Goal: Find specific page/section: Find specific page/section

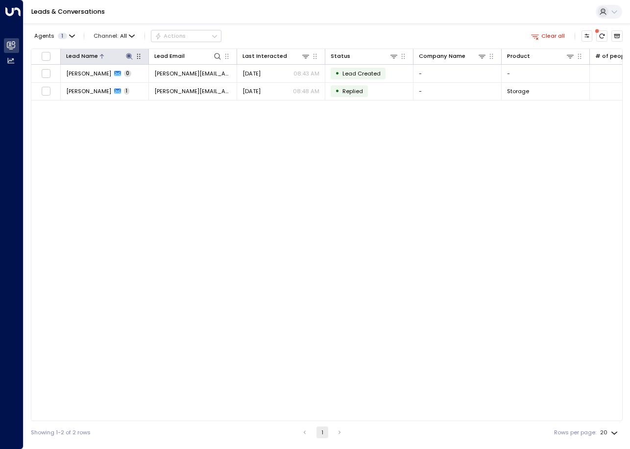
click at [130, 57] on icon at bounding box center [129, 56] width 8 height 8
drag, startPoint x: 115, startPoint y: 88, endPoint x: 78, endPoint y: 84, distance: 37.5
click at [78, 84] on input "**********" at bounding box center [123, 86] width 96 height 16
type input "**********"
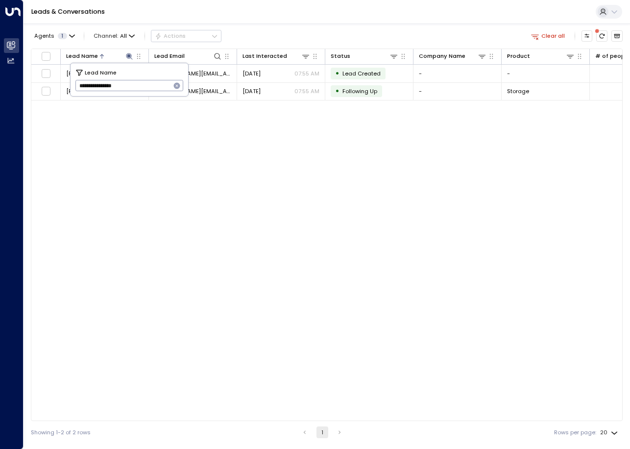
click at [280, 151] on div "Lead Name Lead Email Last Interacted Status Company Name Product # of people AI…" at bounding box center [327, 235] width 592 height 373
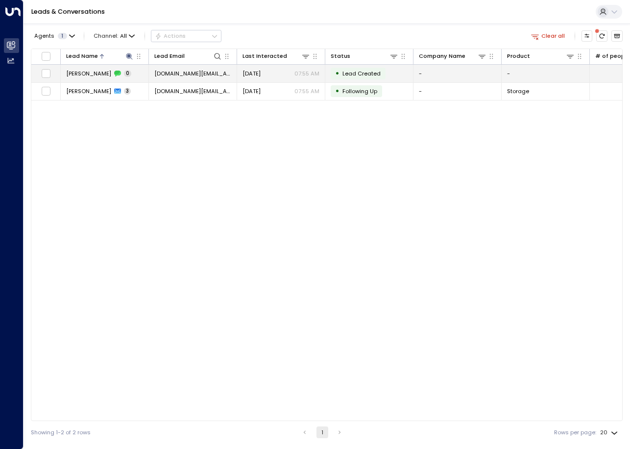
click at [184, 76] on span "[DOMAIN_NAME][EMAIL_ADDRESS][DOMAIN_NAME]" at bounding box center [192, 74] width 77 height 8
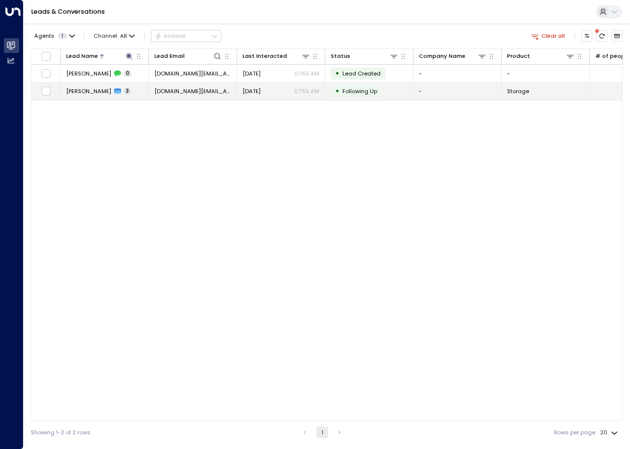
click at [112, 96] on td "[PERSON_NAME] 3" at bounding box center [105, 91] width 88 height 17
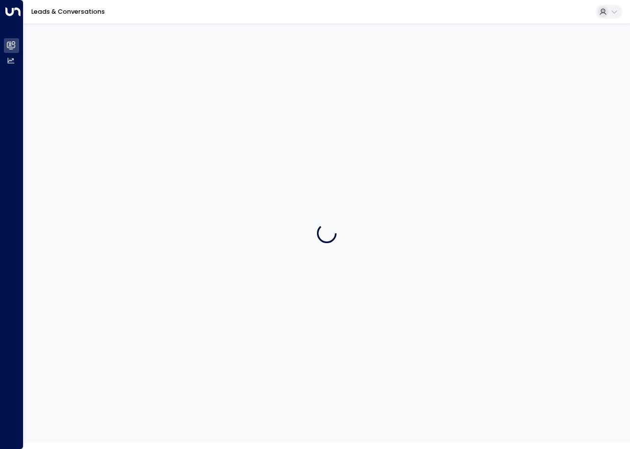
click at [112, 96] on div at bounding box center [327, 233] width 607 height 419
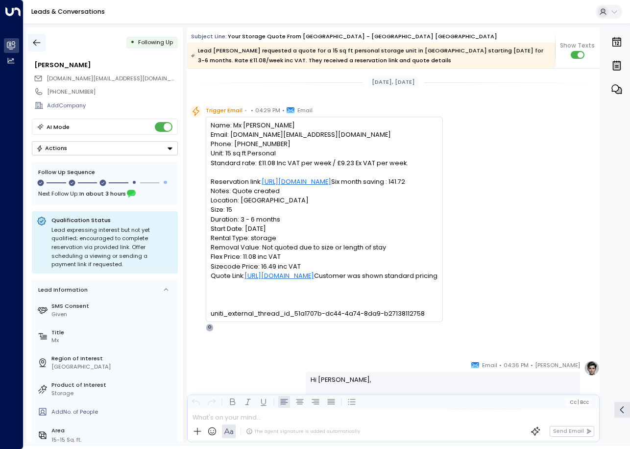
click at [39, 42] on icon "button" at bounding box center [37, 43] width 10 height 10
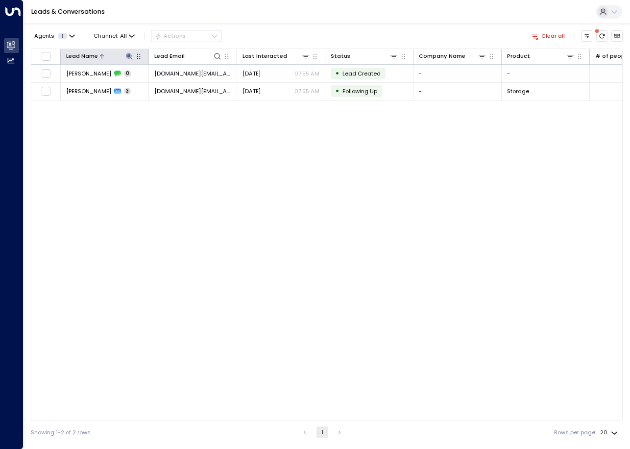
click at [130, 57] on icon at bounding box center [129, 56] width 8 height 8
click at [129, 57] on icon at bounding box center [129, 56] width 6 height 6
drag, startPoint x: 132, startPoint y: 84, endPoint x: 76, endPoint y: 85, distance: 56.4
click at [76, 85] on input "**********" at bounding box center [123, 86] width 96 height 16
type input "**********"
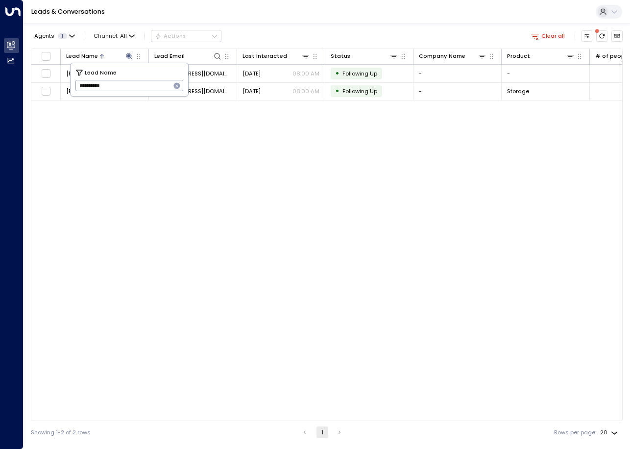
click at [275, 126] on div "Lead Name Lead Email Last Interacted Status Company Name Product # of people AI…" at bounding box center [327, 235] width 592 height 373
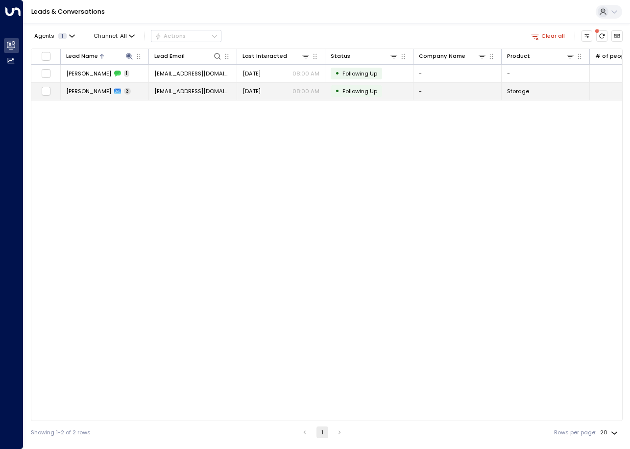
click at [137, 89] on td "[PERSON_NAME] 3" at bounding box center [105, 91] width 88 height 17
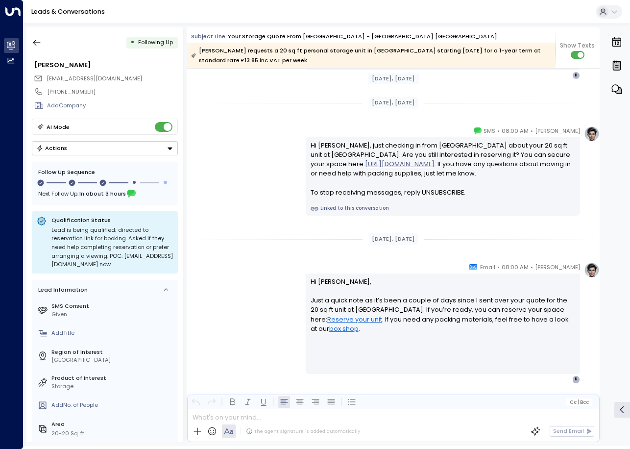
scroll to position [853, 0]
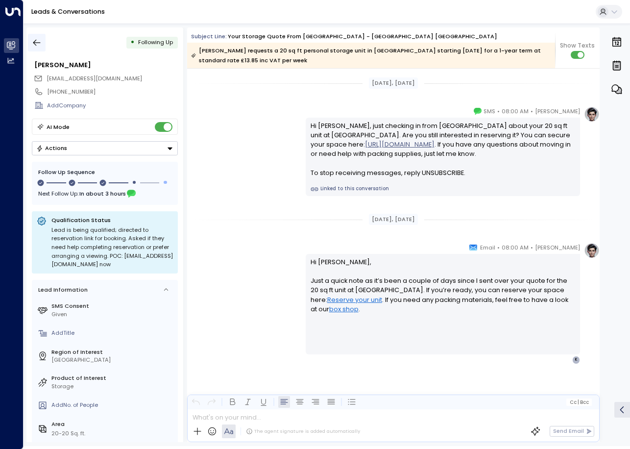
click at [36, 43] on icon "button" at bounding box center [36, 43] width 7 height 6
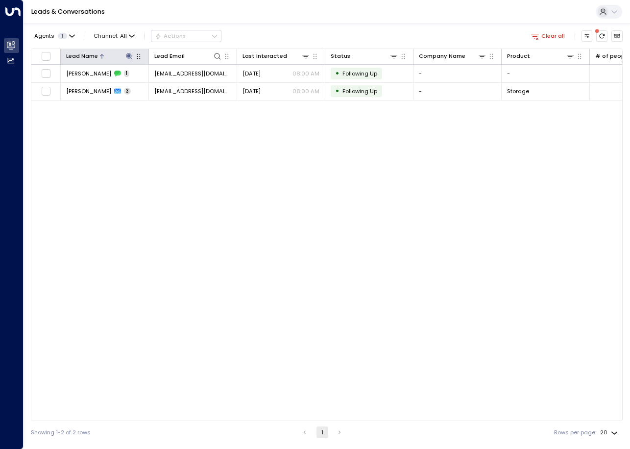
click at [128, 60] on icon at bounding box center [129, 56] width 8 height 8
drag, startPoint x: 134, startPoint y: 86, endPoint x: 73, endPoint y: 85, distance: 60.8
click at [73, 85] on div "**********" at bounding box center [130, 79] width 118 height 33
type input "*******"
click at [174, 192] on div "Lead Name Lead Email Last Interacted Status Company Name Product # of people AI…" at bounding box center [327, 235] width 592 height 373
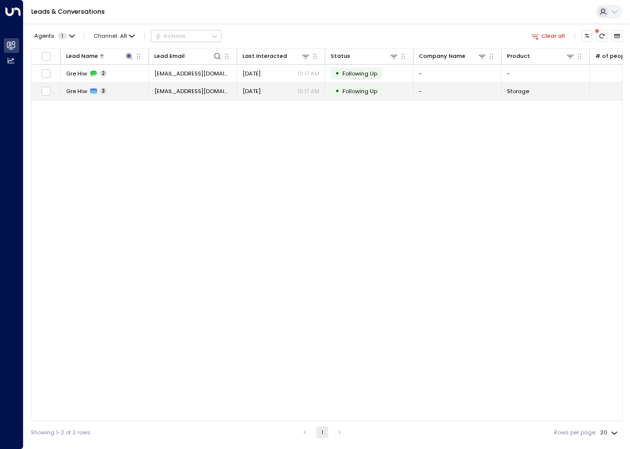
click at [174, 95] on span "[EMAIL_ADDRESS][DOMAIN_NAME]" at bounding box center [192, 91] width 77 height 8
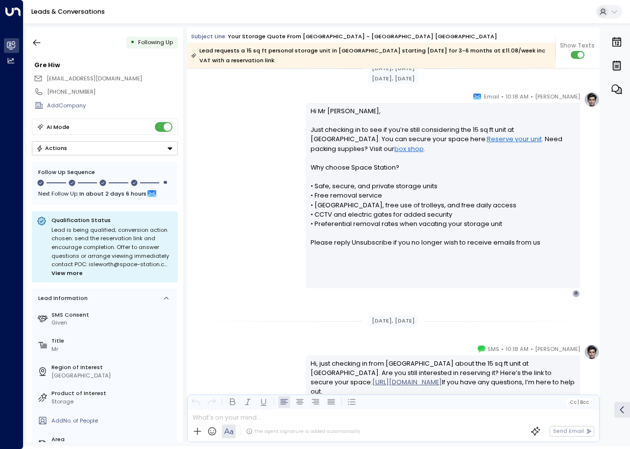
scroll to position [824, 0]
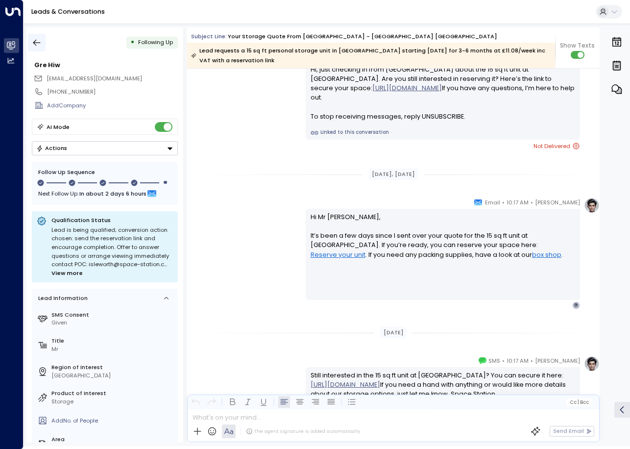
click at [30, 42] on button "button" at bounding box center [37, 43] width 18 height 18
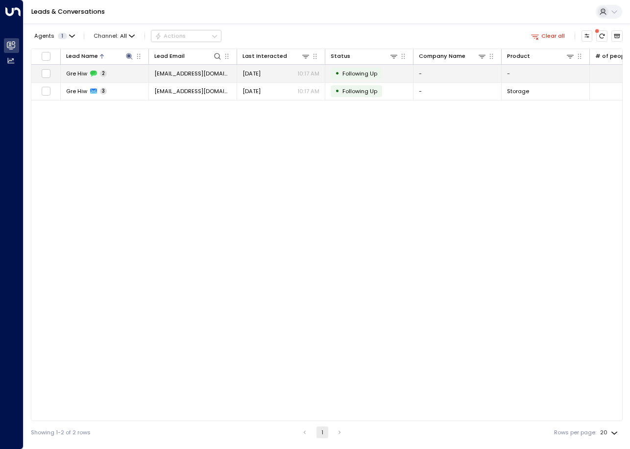
click at [90, 72] on icon at bounding box center [93, 73] width 7 height 7
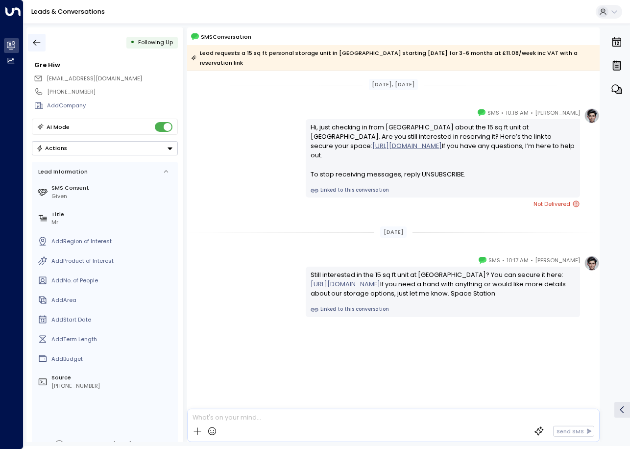
click at [41, 46] on icon "button" at bounding box center [37, 43] width 10 height 10
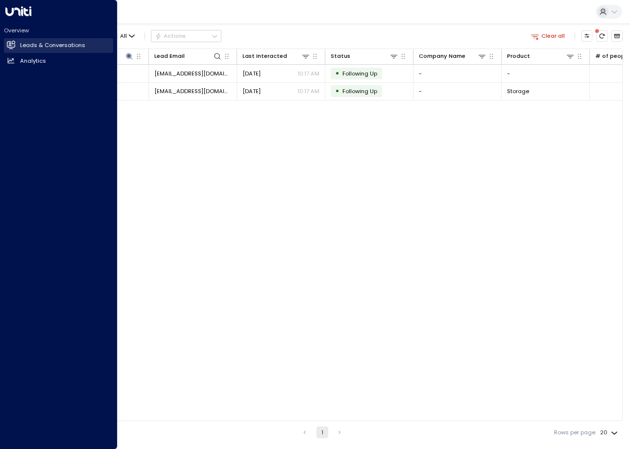
click at [15, 43] on icon at bounding box center [11, 45] width 8 height 8
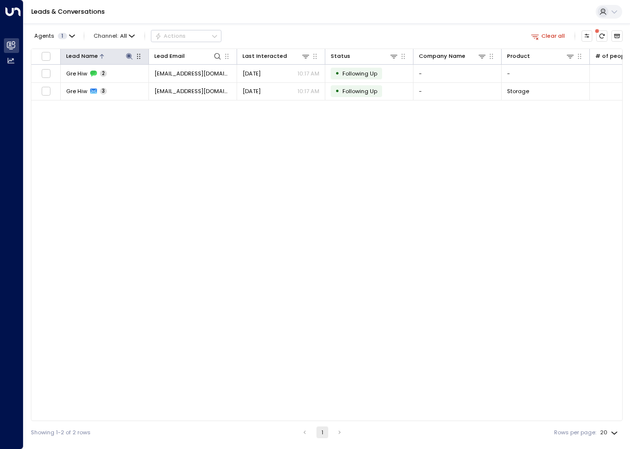
click at [129, 57] on icon at bounding box center [129, 56] width 6 height 6
click at [176, 85] on icon "button" at bounding box center [177, 86] width 6 height 6
click at [172, 152] on div "Lead Name Lead Email Last Interacted Status Company Name Product # of people AI…" at bounding box center [327, 235] width 592 height 373
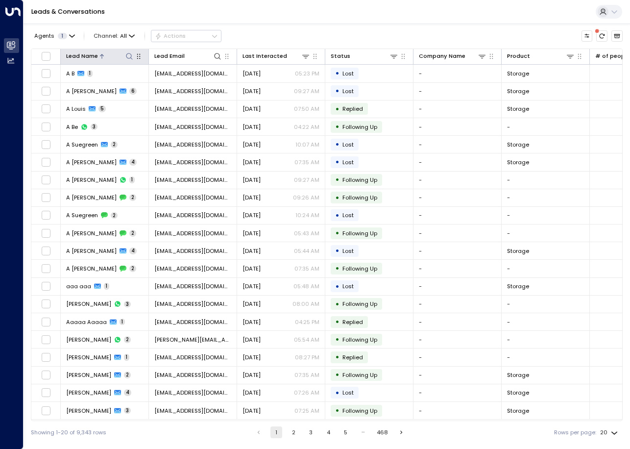
click at [126, 55] on icon at bounding box center [129, 56] width 6 height 6
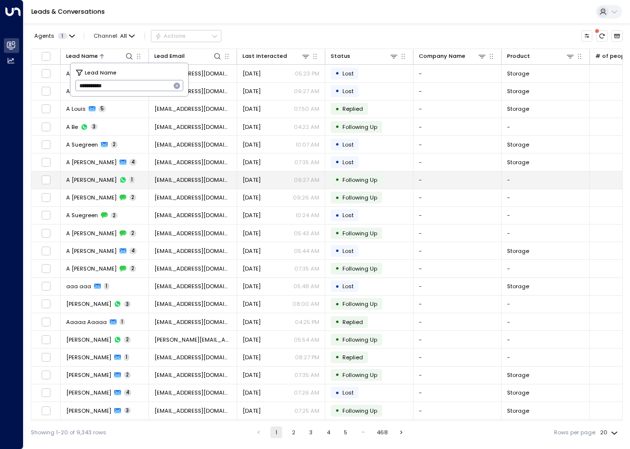
type input "**********"
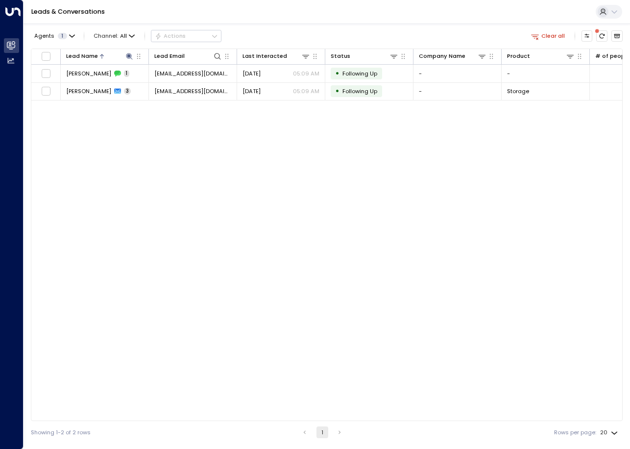
click at [335, 101] on div "Lead Name Lead Email Last Interacted Status Company Name Product # of people AI…" at bounding box center [327, 235] width 592 height 373
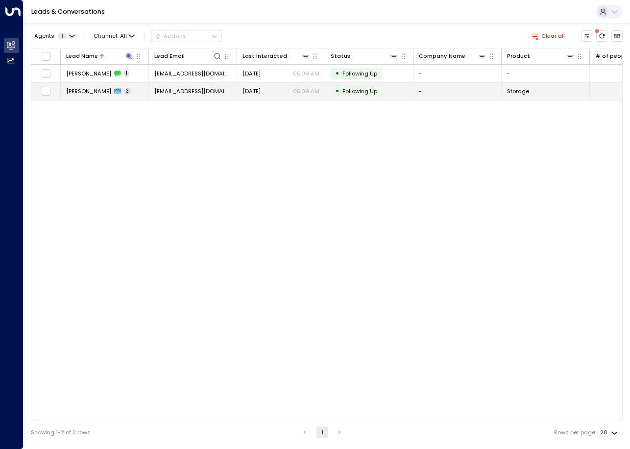
click at [181, 85] on td "[EMAIL_ADDRESS][DOMAIN_NAME]" at bounding box center [193, 91] width 88 height 17
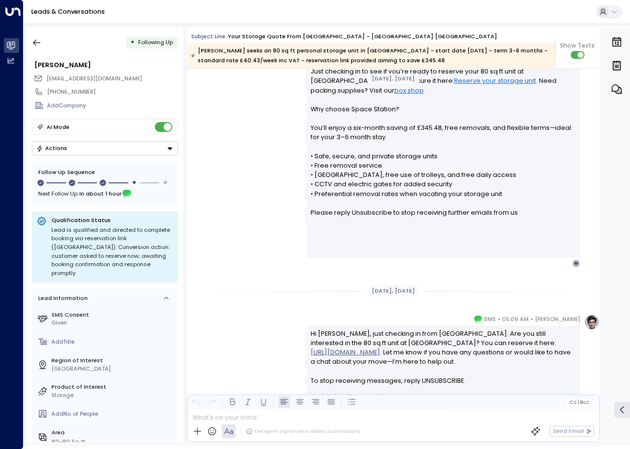
scroll to position [641, 0]
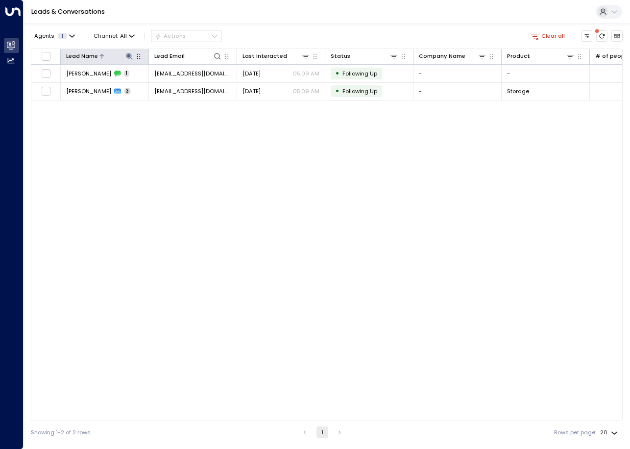
click at [128, 57] on icon at bounding box center [129, 56] width 6 height 6
click at [175, 85] on icon "button" at bounding box center [177, 86] width 6 height 6
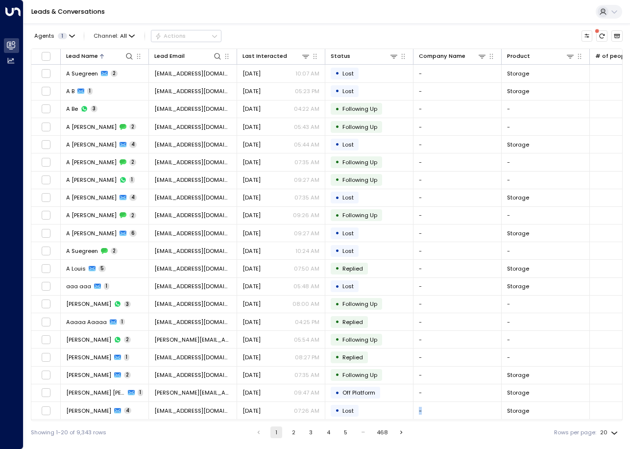
scroll to position [1, 0]
drag, startPoint x: 407, startPoint y: 421, endPoint x: 522, endPoint y: 424, distance: 114.3
click at [522, 424] on div "Agents 1 Channel: All Actions Lead Name Lead Email Last Interacted Status Compa…" at bounding box center [327, 234] width 592 height 420
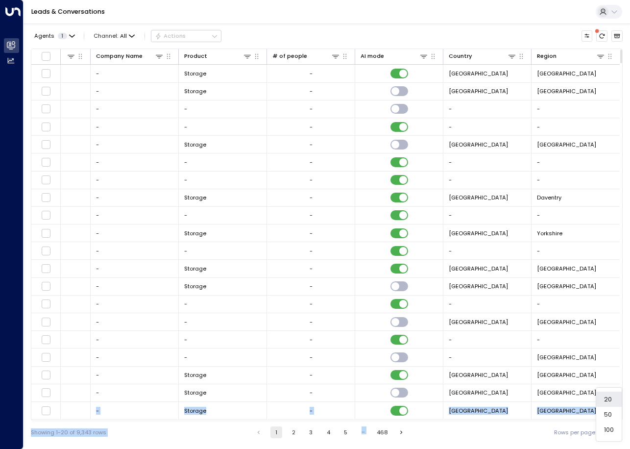
click at [611, 435] on body "Overview Leads & Conversations Leads & Conversations Analytics Analytics Leads …" at bounding box center [315, 222] width 630 height 444
click at [610, 430] on li "100" at bounding box center [609, 429] width 25 height 15
type input "***"
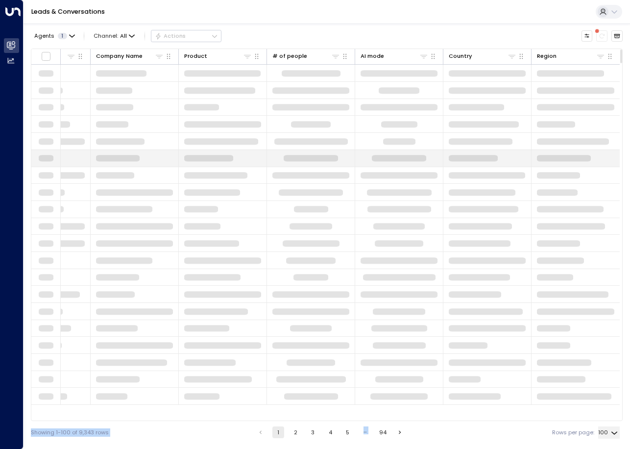
scroll to position [0, 323]
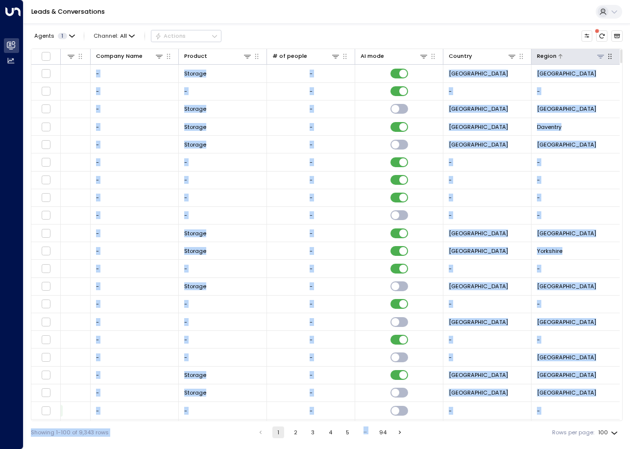
click at [602, 58] on icon at bounding box center [601, 56] width 8 height 8
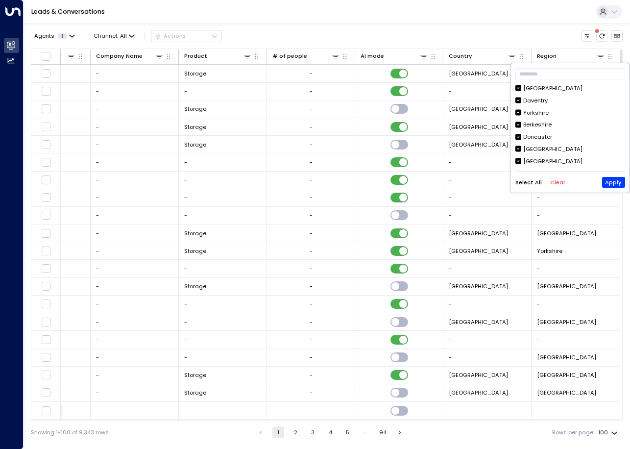
click at [556, 188] on div "Select All Clear Apply" at bounding box center [571, 182] width 110 height 11
click at [555, 181] on button "Clear" at bounding box center [557, 182] width 15 height 6
click at [534, 127] on div "[GEOGRAPHIC_DATA]" at bounding box center [553, 126] width 59 height 8
click at [621, 177] on button "Apply" at bounding box center [613, 182] width 23 height 11
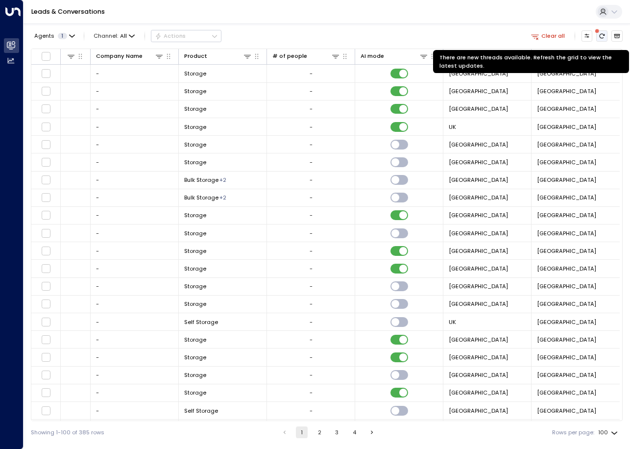
click at [599, 36] on icon "There are new threads available. Refresh the grid to view the latest updates." at bounding box center [602, 36] width 6 height 6
